Goal: Transaction & Acquisition: Purchase product/service

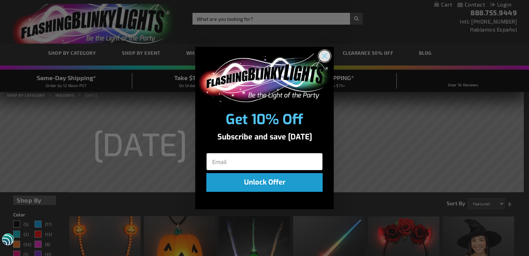
click at [325, 55] on icon "Close dialog" at bounding box center [325, 55] width 5 height 5
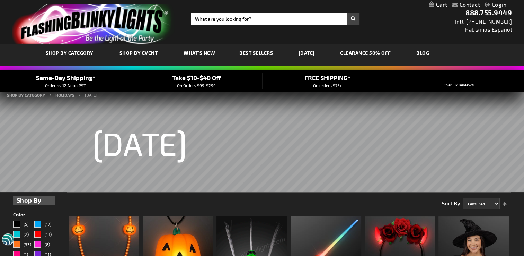
click at [366, 53] on link "CLEARANCE 50% OFF" at bounding box center [365, 52] width 61 height 23
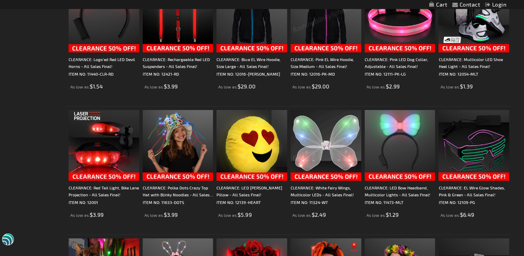
scroll to position [312, 0]
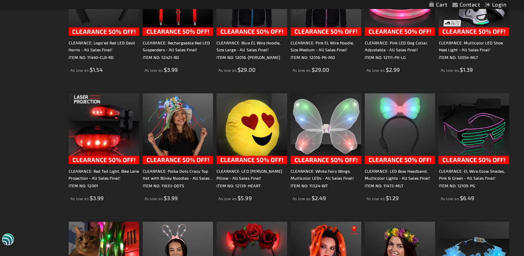
click at [178, 138] on img at bounding box center [178, 128] width 71 height 71
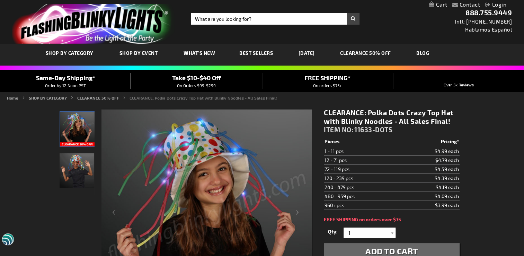
click at [78, 168] on img "Boy wearing Polka Dots Crazy Top Hat with Blinky Noodles" at bounding box center [77, 170] width 35 height 35
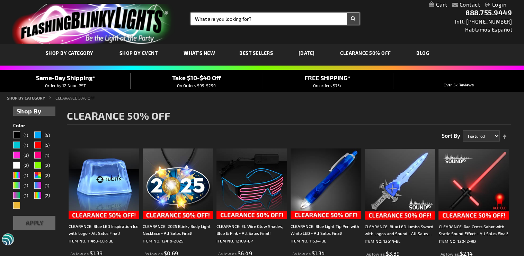
click at [195, 16] on input "Search" at bounding box center [275, 19] width 169 height 12
type input "christmas"
click at [347, 13] on button "Search" at bounding box center [353, 19] width 13 height 12
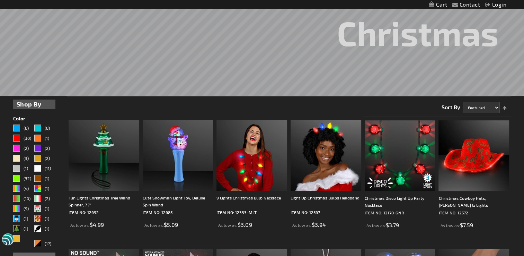
scroll to position [139, 0]
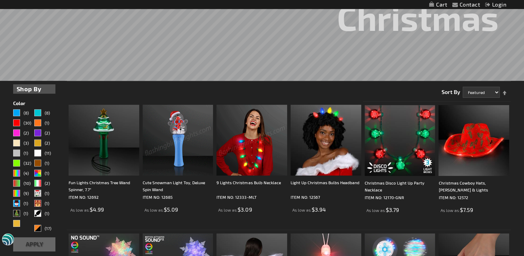
click at [183, 160] on img at bounding box center [178, 140] width 71 height 71
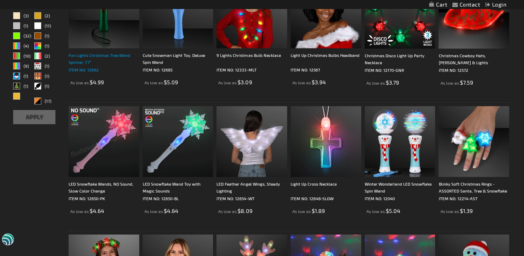
scroll to position [278, 0]
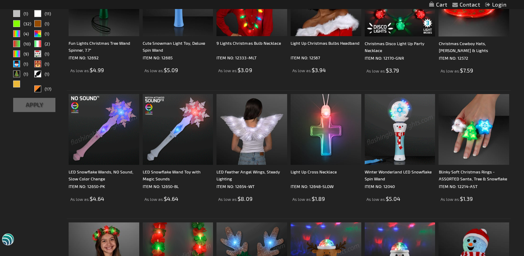
click at [383, 152] on img at bounding box center [400, 129] width 71 height 71
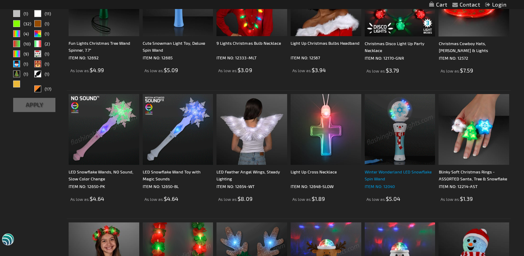
click at [382, 174] on div "Winter Wonderland LED Snowflake Spin Wand" at bounding box center [400, 175] width 71 height 14
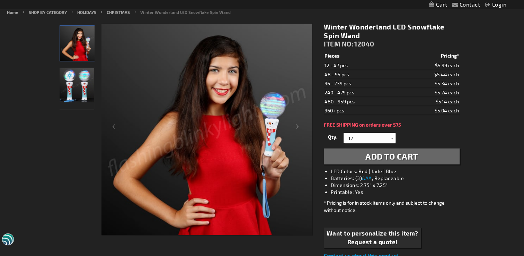
scroll to position [104, 0]
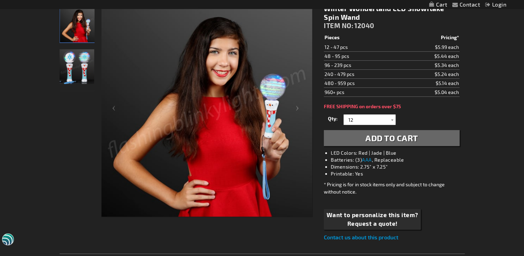
click at [245, 193] on img at bounding box center [207, 111] width 211 height 211
click at [68, 58] on img "Winter Wonderland LED Snowflake Spin Wand" at bounding box center [77, 66] width 35 height 35
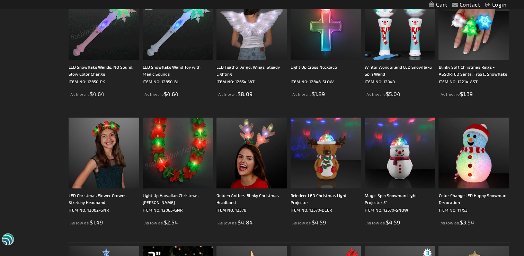
scroll to position [417, 0]
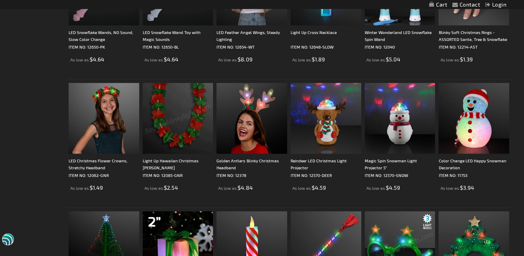
click at [96, 155] on div "LED Christmas Flower Crowns, Stretchy Headband ITEM NO: 12062-GNR As low as $1.…" at bounding box center [104, 137] width 71 height 108
click at [104, 135] on img at bounding box center [104, 118] width 71 height 71
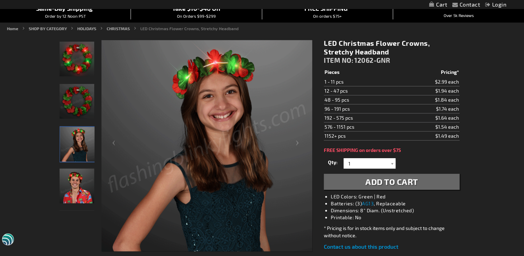
scroll to position [35, 0]
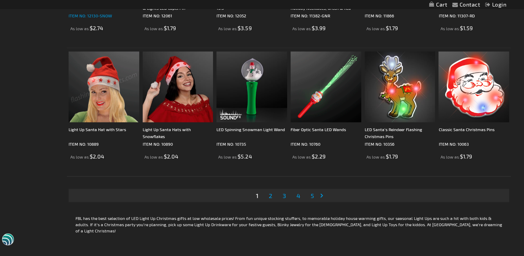
scroll to position [1353, 0]
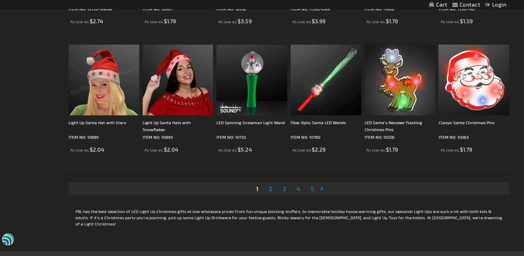
click at [271, 190] on span "2" at bounding box center [270, 189] width 3 height 8
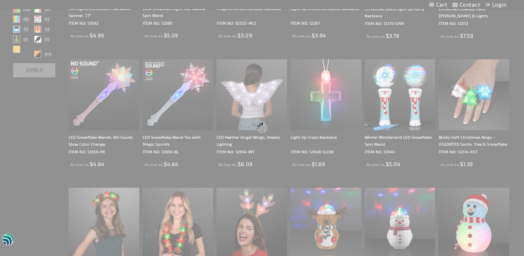
scroll to position [0, 0]
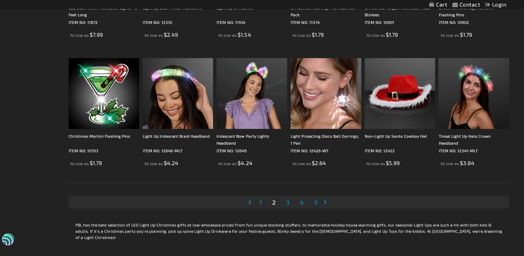
scroll to position [1386, 0]
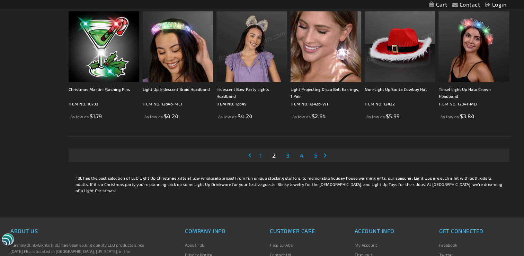
click at [288, 156] on span "3" at bounding box center [287, 155] width 3 height 8
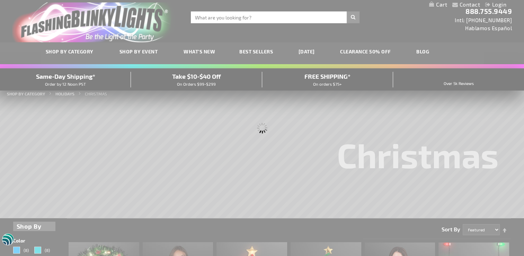
scroll to position [0, 0]
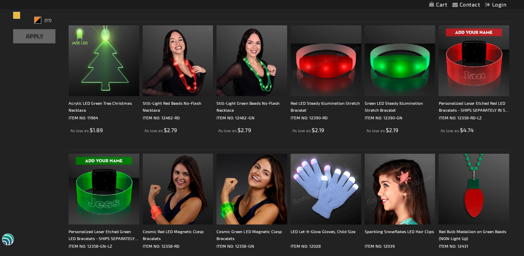
scroll to position [381, 0]
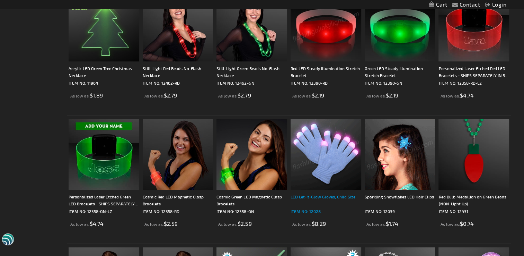
click at [320, 199] on div "LED Let-It-Glow Gloves, Child Size" at bounding box center [326, 200] width 71 height 14
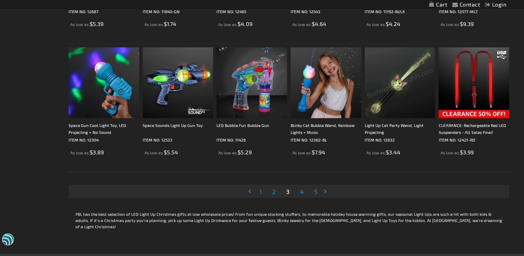
scroll to position [1351, 0]
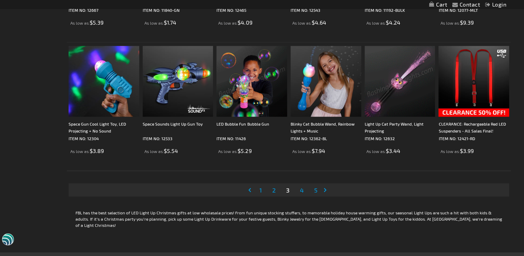
click at [303, 191] on span "4" at bounding box center [302, 190] width 4 height 8
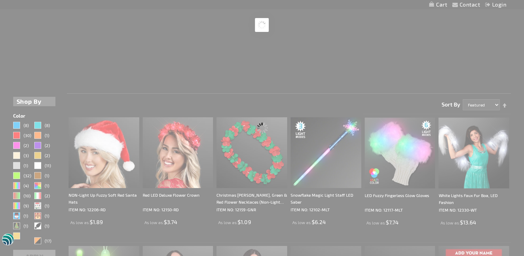
scroll to position [0, 0]
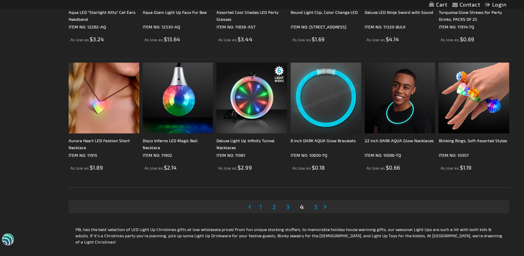
scroll to position [1351, 0]
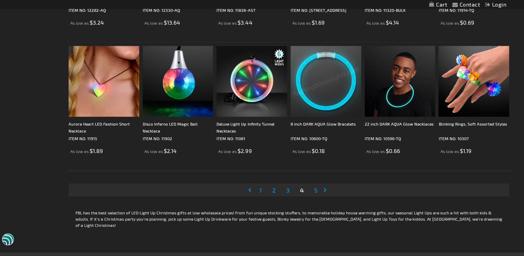
click at [317, 188] on span "5" at bounding box center [315, 190] width 3 height 8
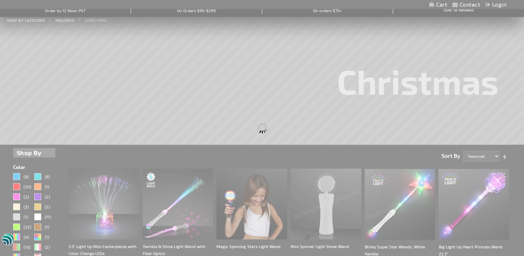
scroll to position [0, 0]
